Goal: Task Accomplishment & Management: Manage account settings

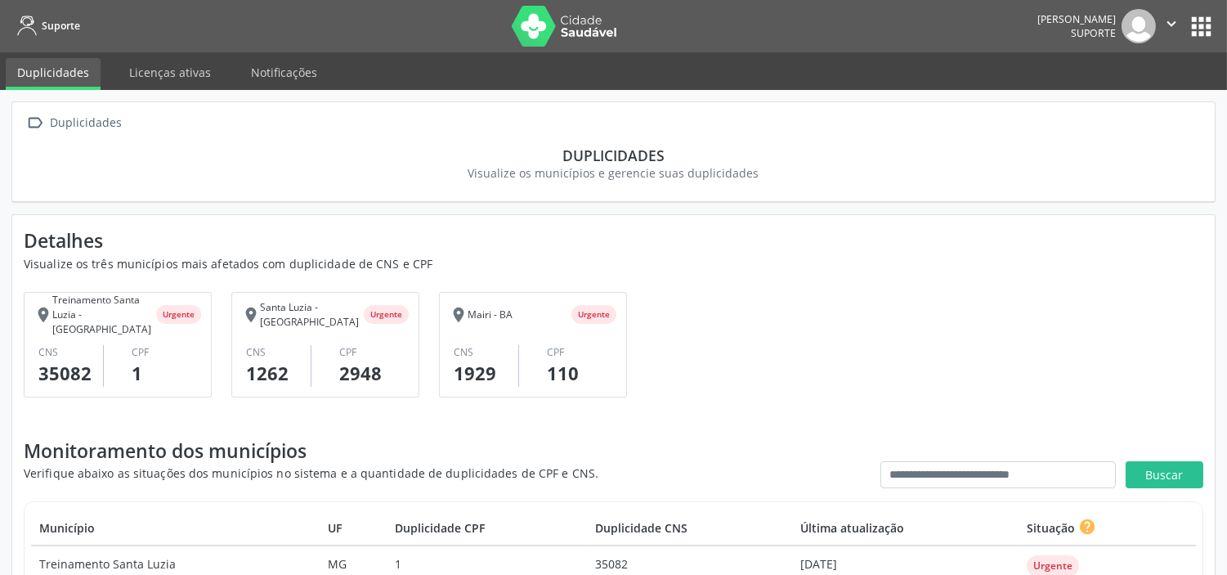
drag, startPoint x: 1210, startPoint y: 23, endPoint x: 1191, endPoint y: 38, distance: 23.9
click at [1211, 22] on button "apps" at bounding box center [1201, 26] width 29 height 29
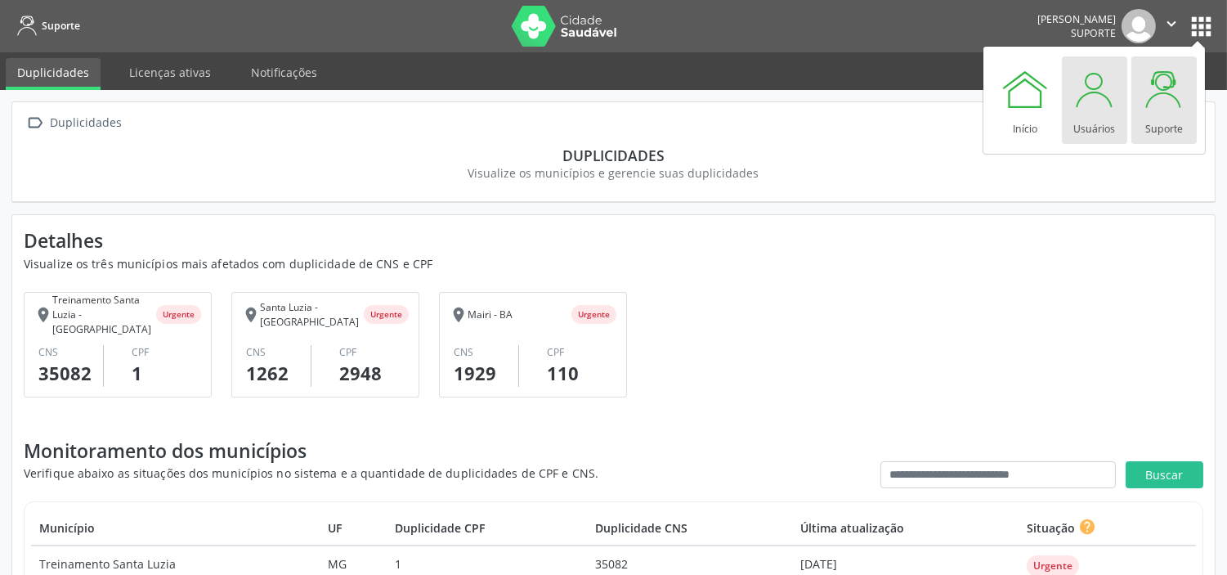
click at [1092, 114] on div "Usuários" at bounding box center [1094, 125] width 42 height 22
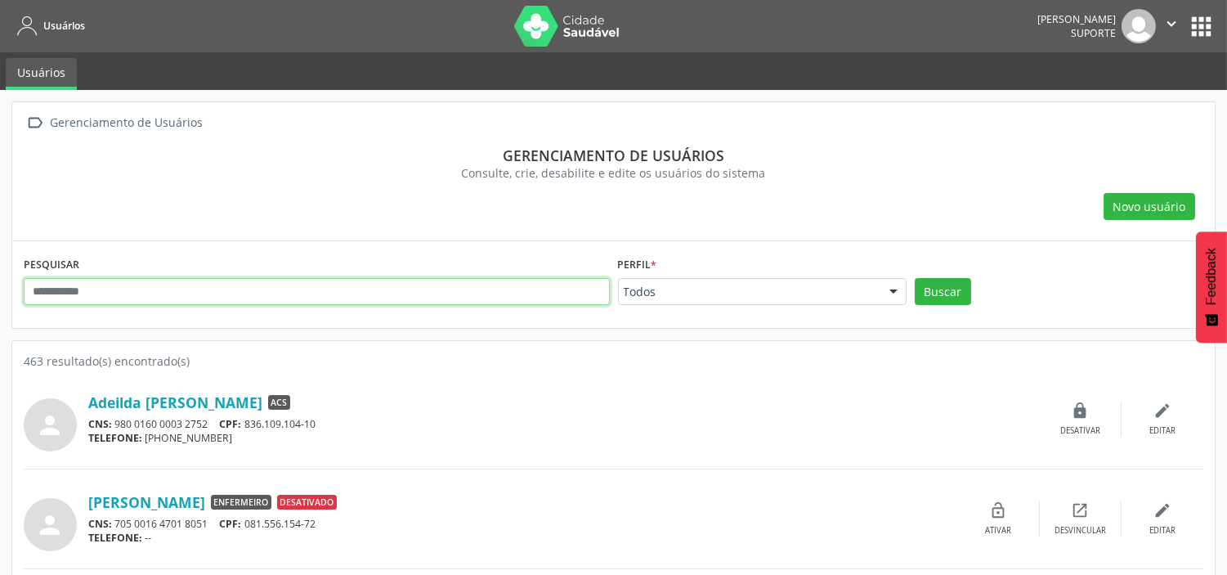
click at [315, 286] on input "text" at bounding box center [317, 292] width 586 height 28
type input "*******"
click at [915, 278] on button "Buscar" at bounding box center [943, 292] width 56 height 28
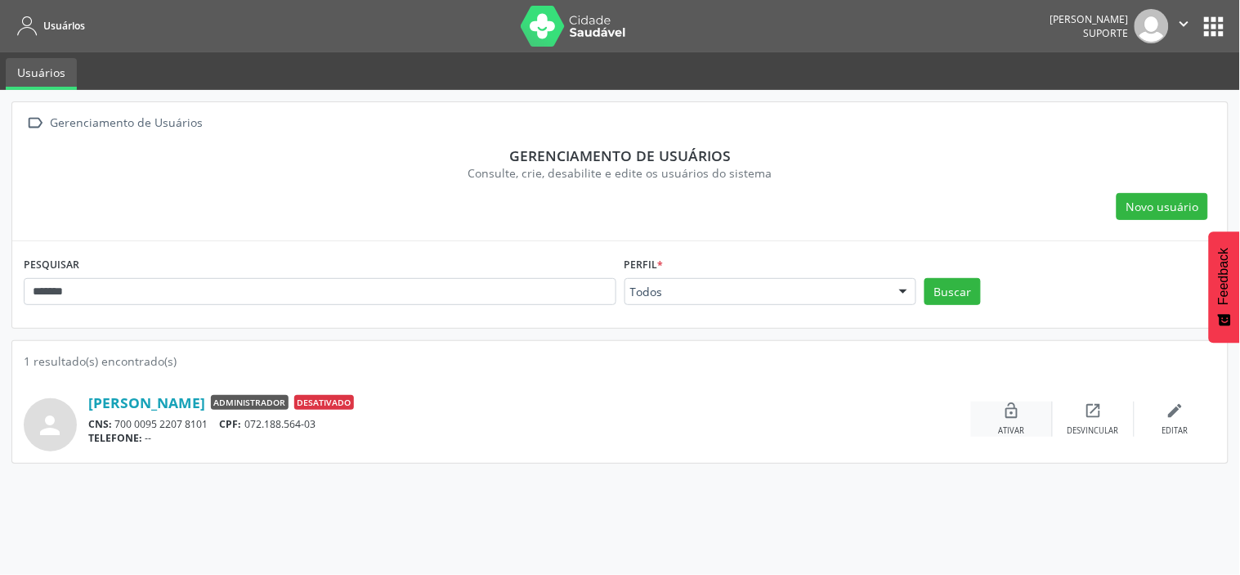
click at [1009, 411] on icon "lock_open" at bounding box center [1012, 410] width 18 height 18
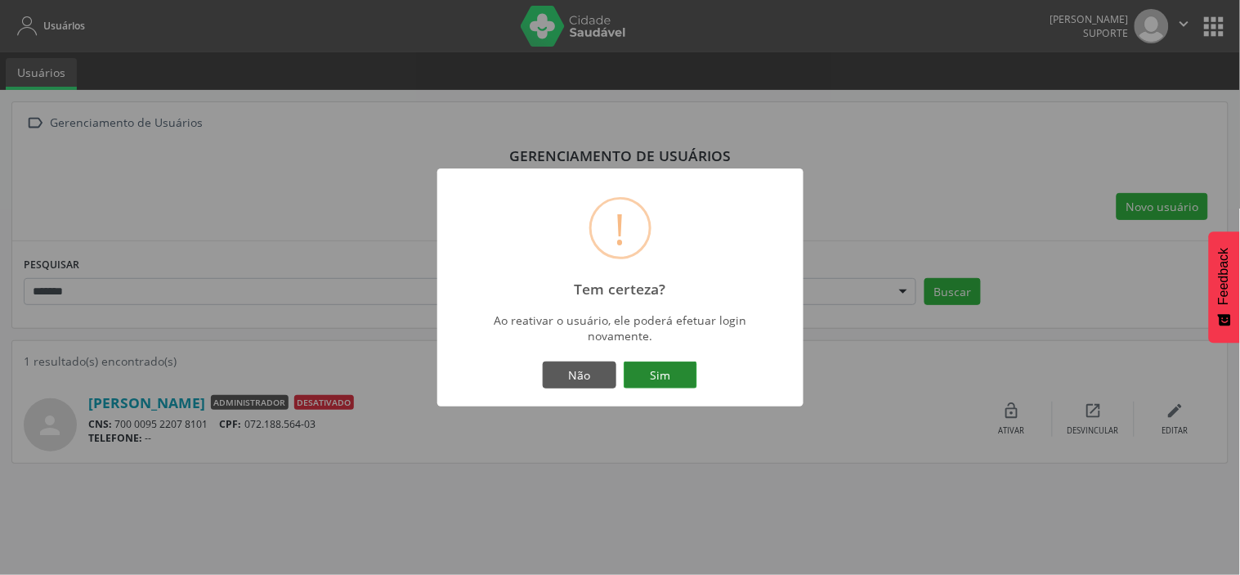
click at [660, 372] on button "Sim" at bounding box center [661, 375] width 74 height 28
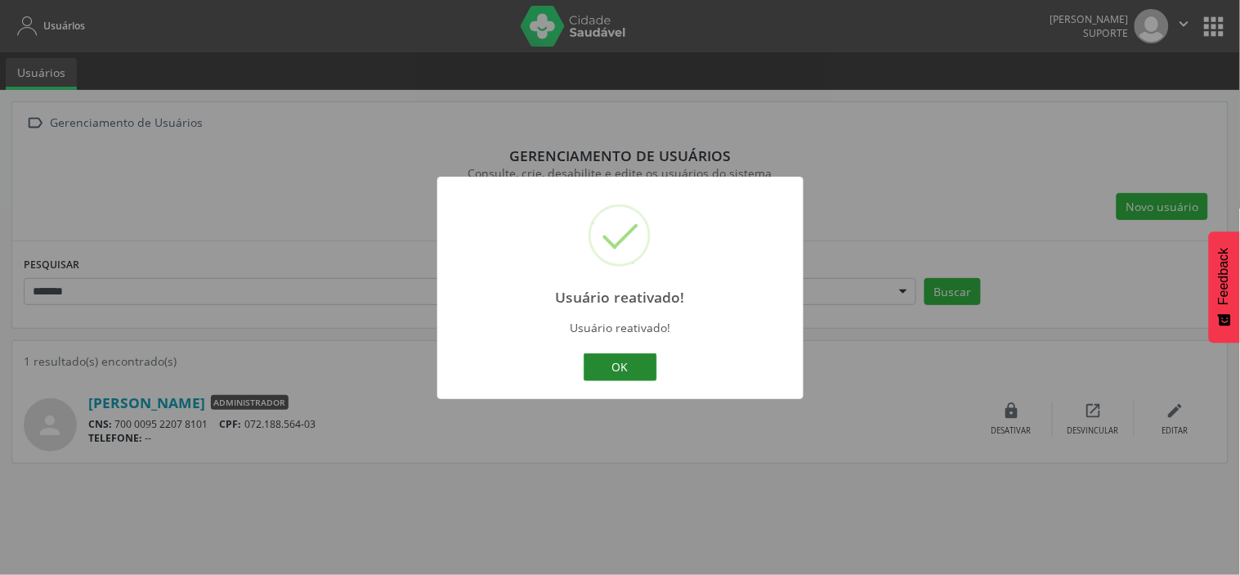
click at [642, 374] on button "OK" at bounding box center [621, 367] width 74 height 28
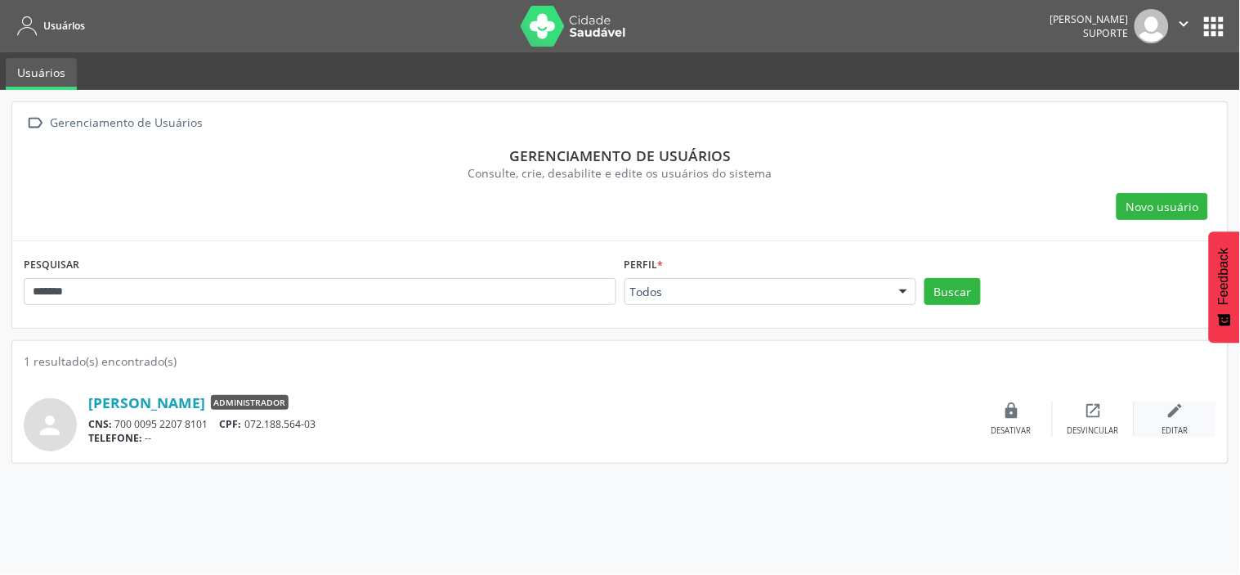
click at [1178, 420] on div "edit Editar" at bounding box center [1175, 418] width 82 height 35
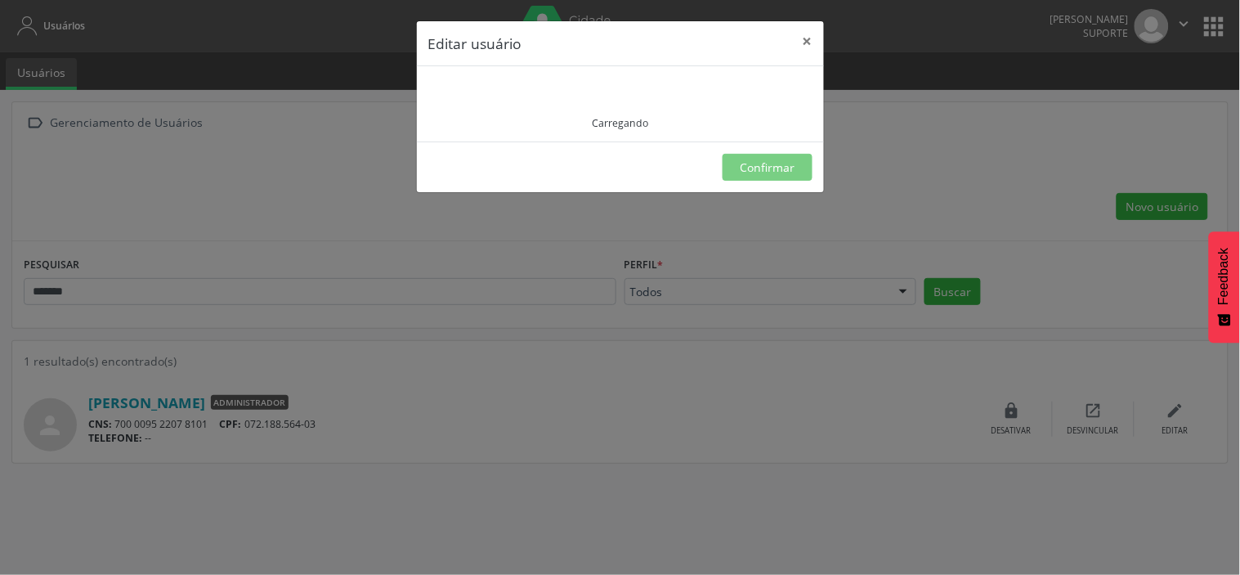
type input "**********"
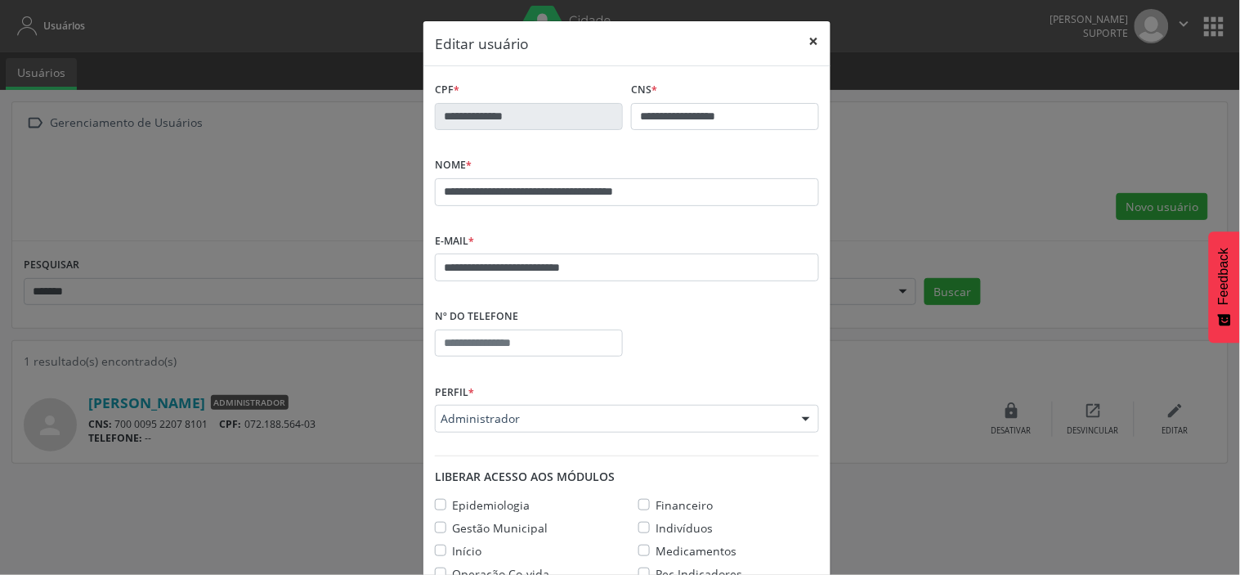
click at [801, 38] on button "×" at bounding box center [814, 41] width 33 height 40
